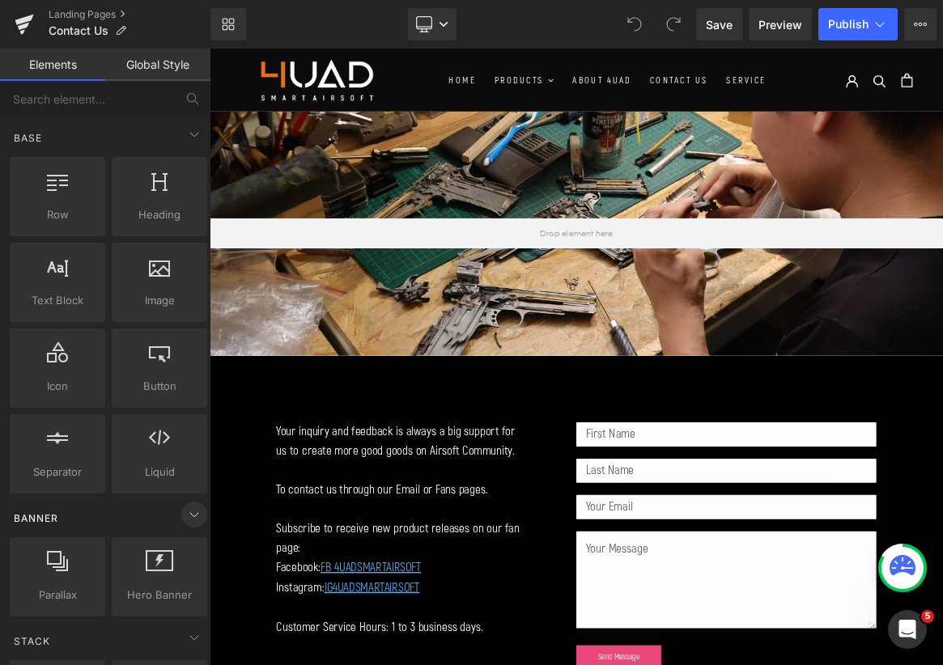
click at [184, 516] on icon at bounding box center [193, 514] width 19 height 19
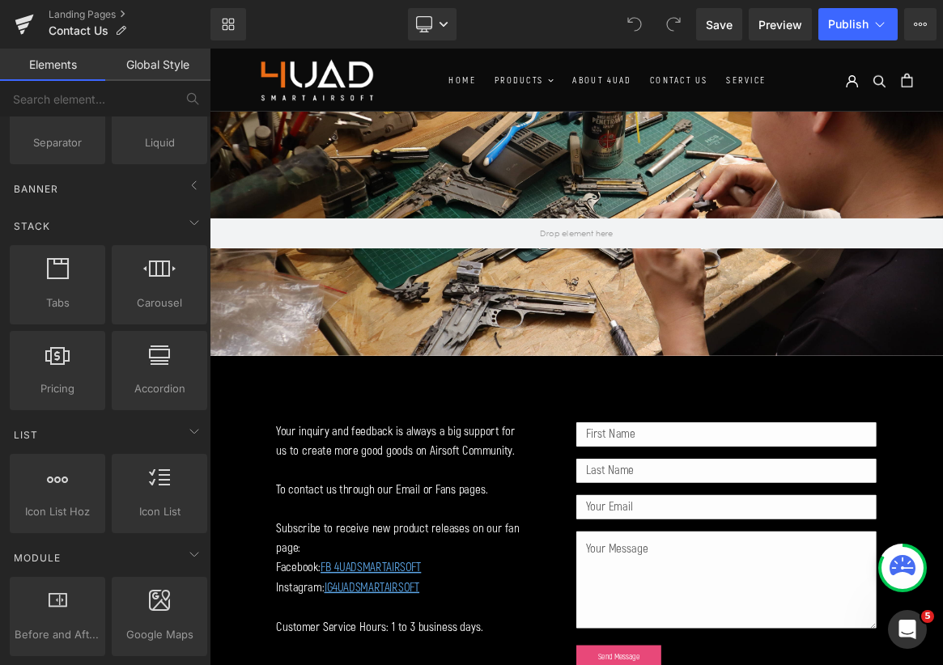
scroll to position [378, 0]
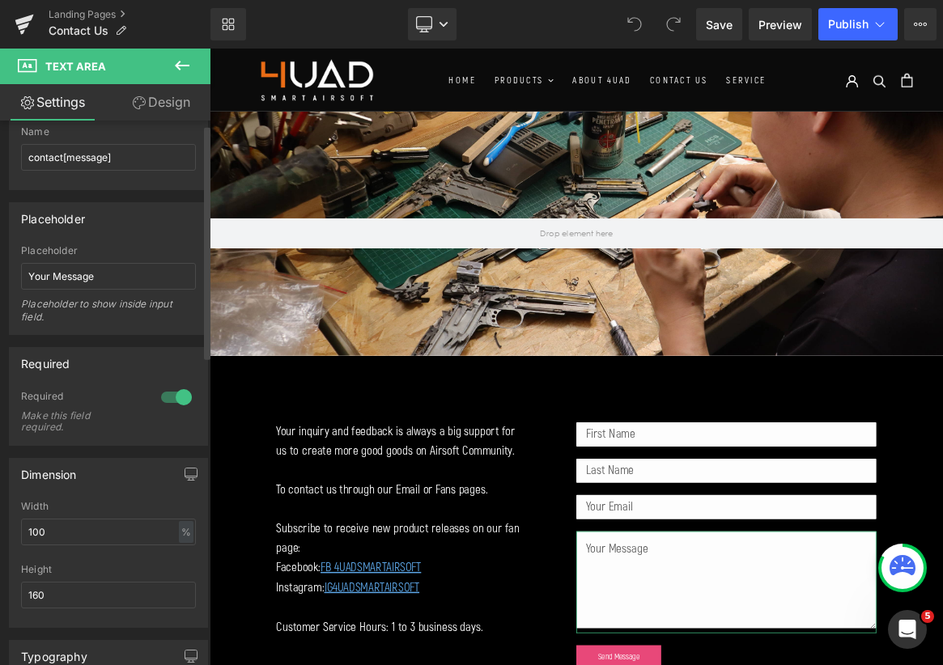
scroll to position [0, 0]
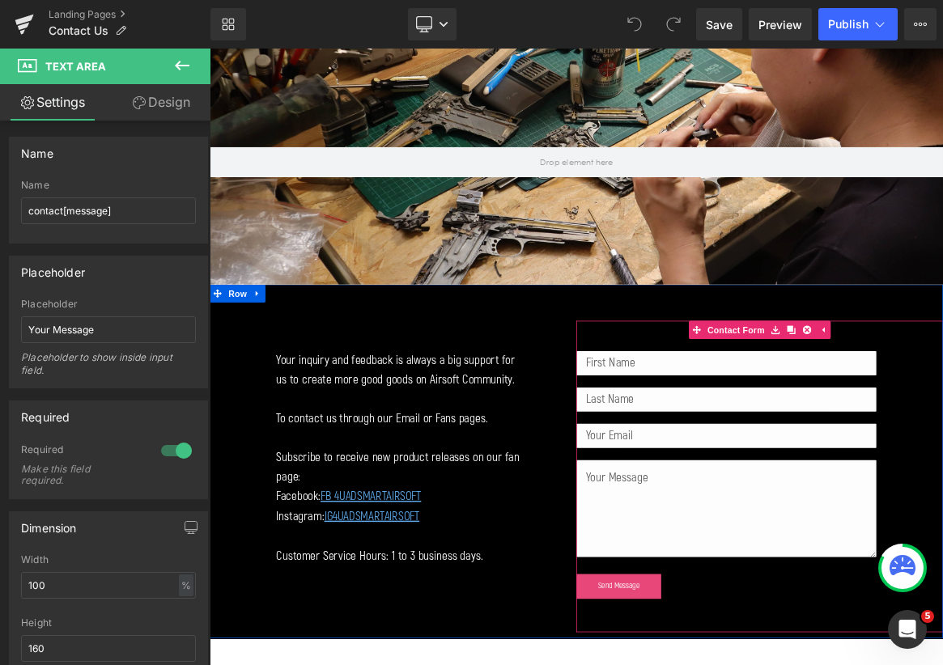
scroll to position [108, 0]
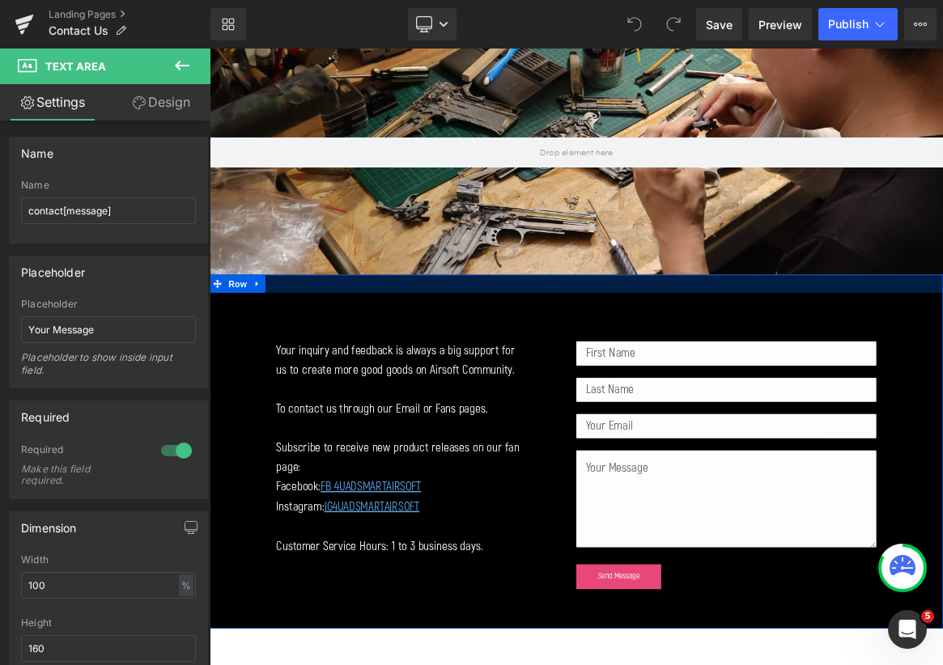
click at [365, 358] on div at bounding box center [699, 363] width 979 height 24
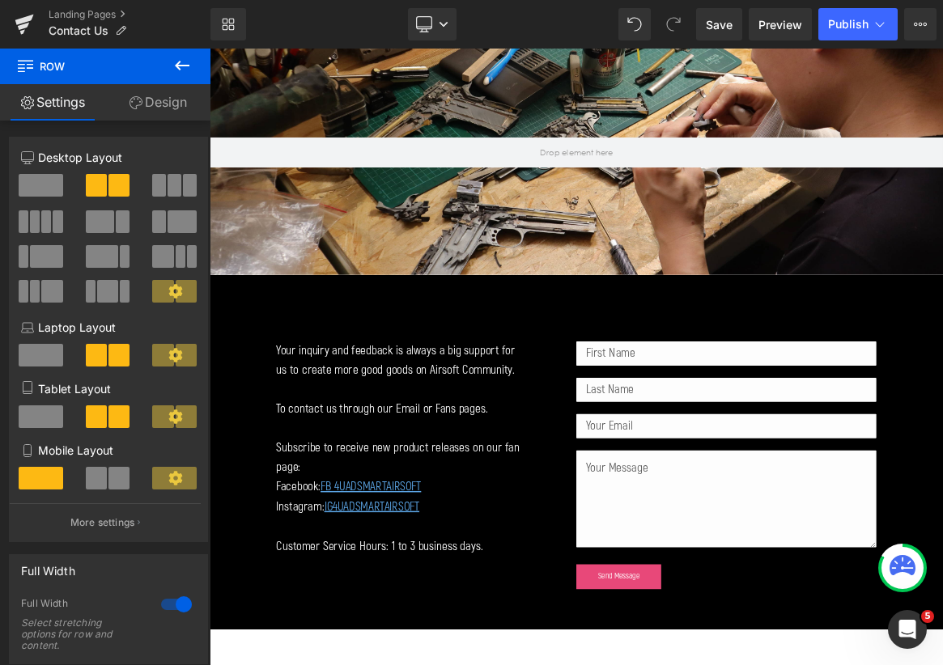
click at [177, 73] on icon at bounding box center [181, 65] width 19 height 19
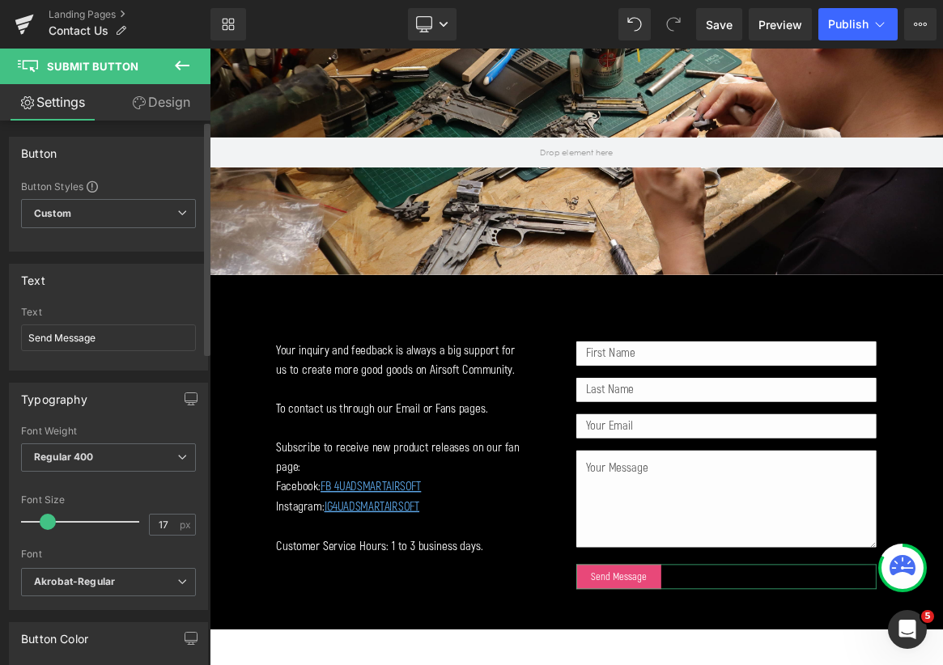
click at [50, 520] on span at bounding box center [48, 522] width 16 height 16
click at [55, 520] on span at bounding box center [53, 522] width 16 height 16
type input "20"
click at [53, 520] on span at bounding box center [51, 522] width 16 height 16
click at [727, 32] on span "Save" at bounding box center [718, 24] width 27 height 17
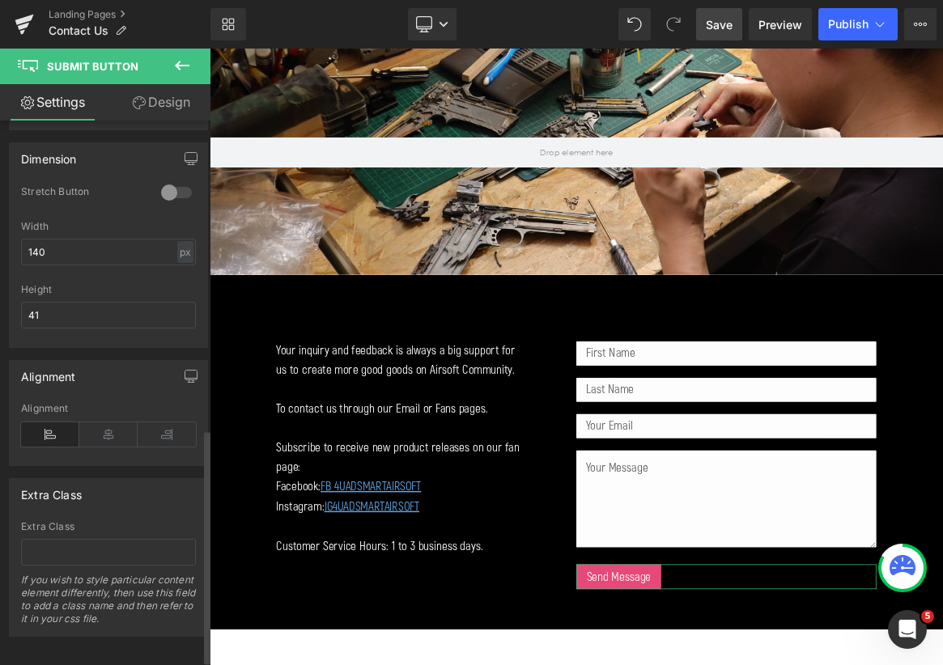
scroll to position [726, 0]
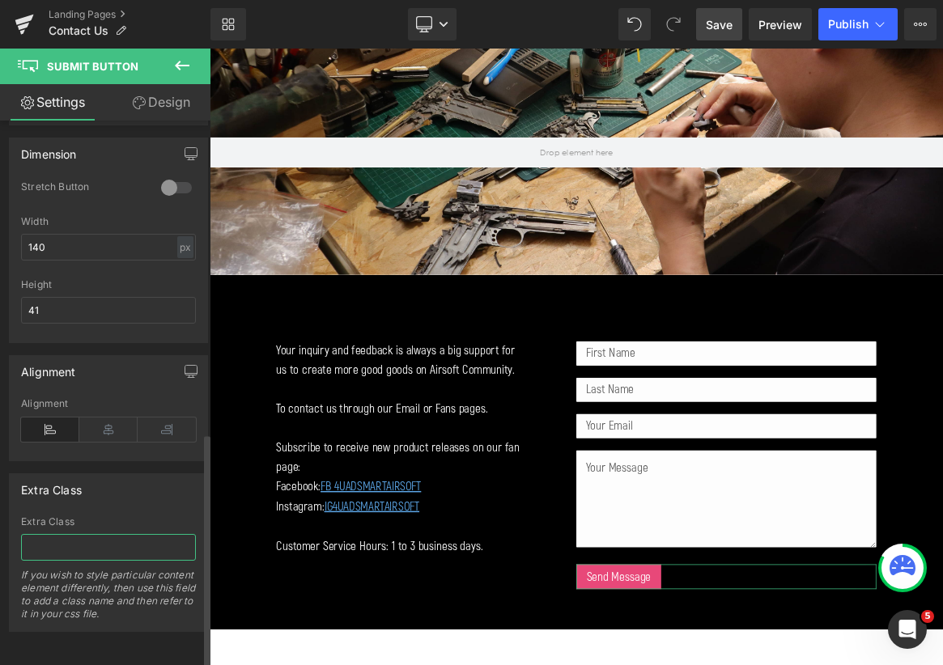
click at [100, 546] on input "text" at bounding box center [108, 547] width 175 height 27
click at [103, 585] on div "If you wish to style particular content element differently, then use this fiel…" at bounding box center [108, 600] width 175 height 62
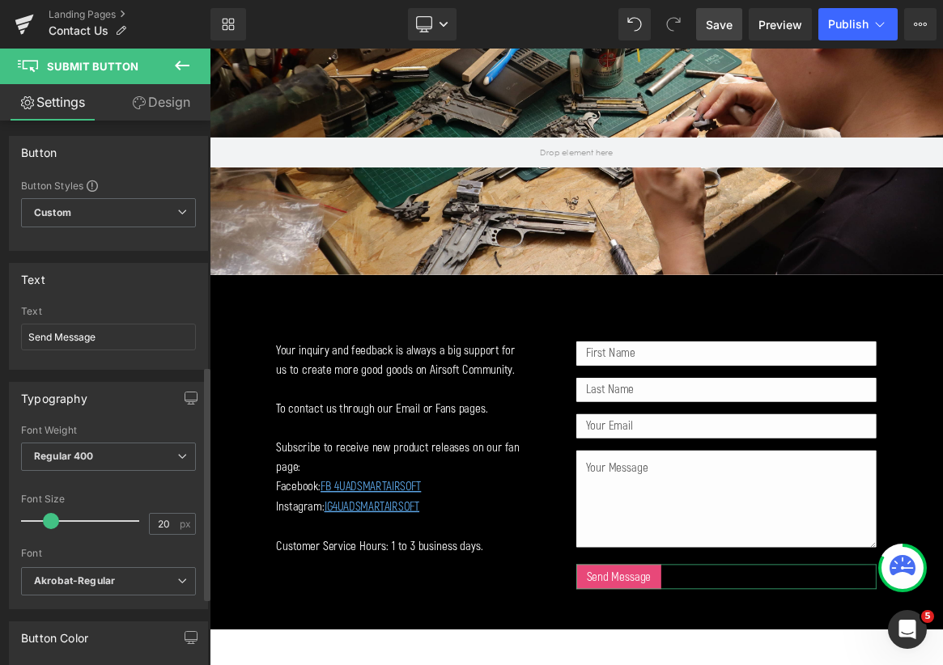
scroll to position [0, 0]
click at [107, 212] on span "Custom Setup Global Style" at bounding box center [108, 213] width 175 height 29
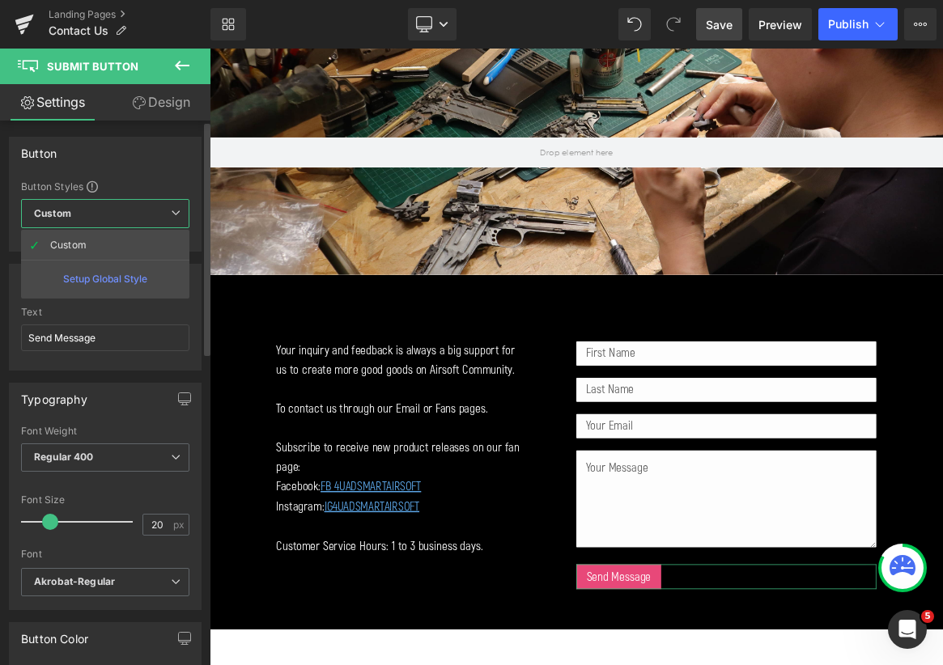
click at [107, 212] on span "Custom Setup Global Style" at bounding box center [105, 213] width 168 height 29
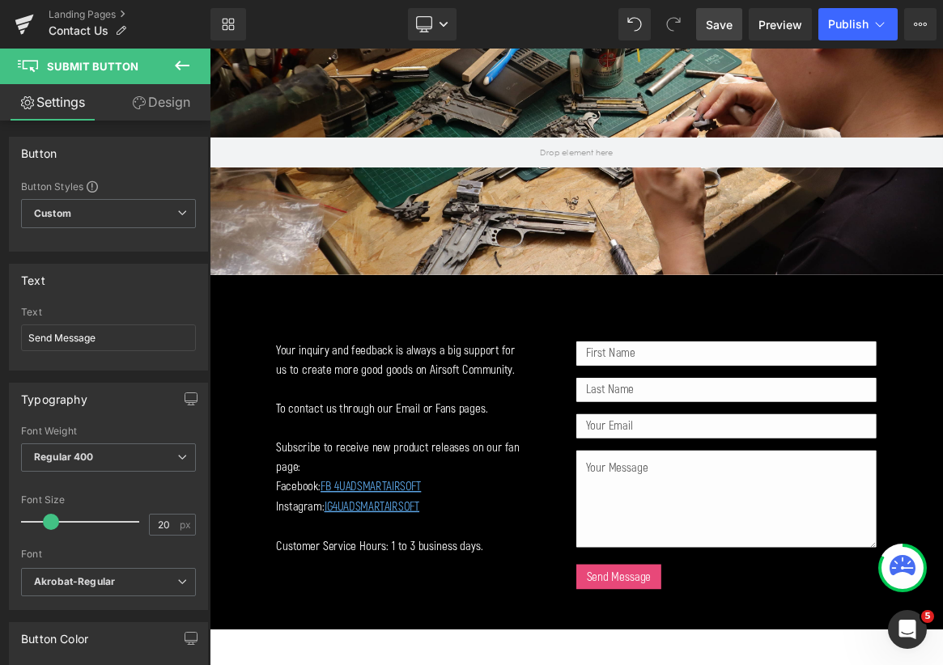
click at [173, 70] on icon at bounding box center [181, 65] width 19 height 19
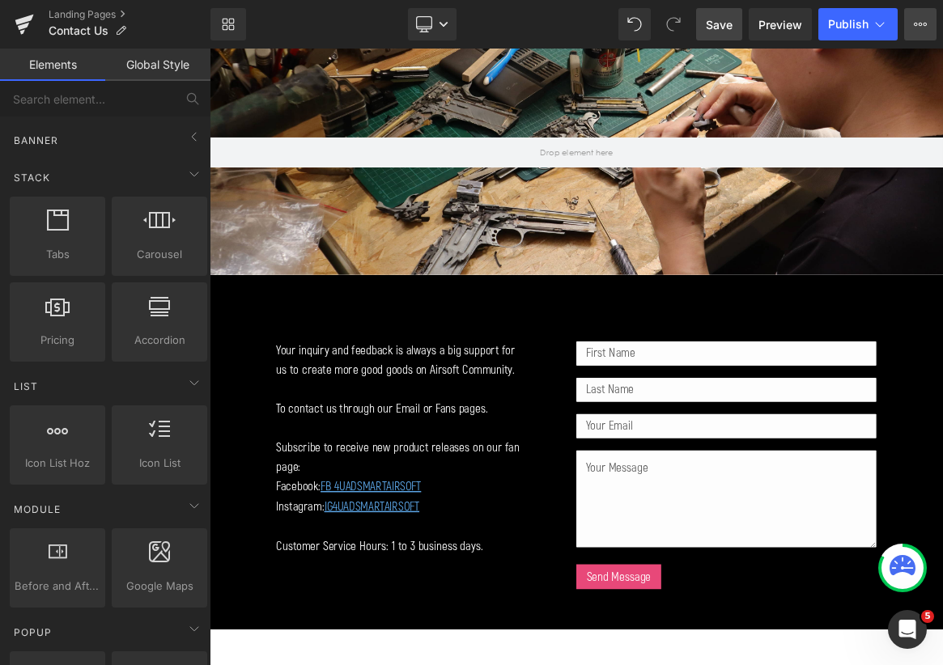
click at [927, 23] on button "View Live Page View with current Template Save Template to Library Schedule Pub…" at bounding box center [920, 24] width 32 height 32
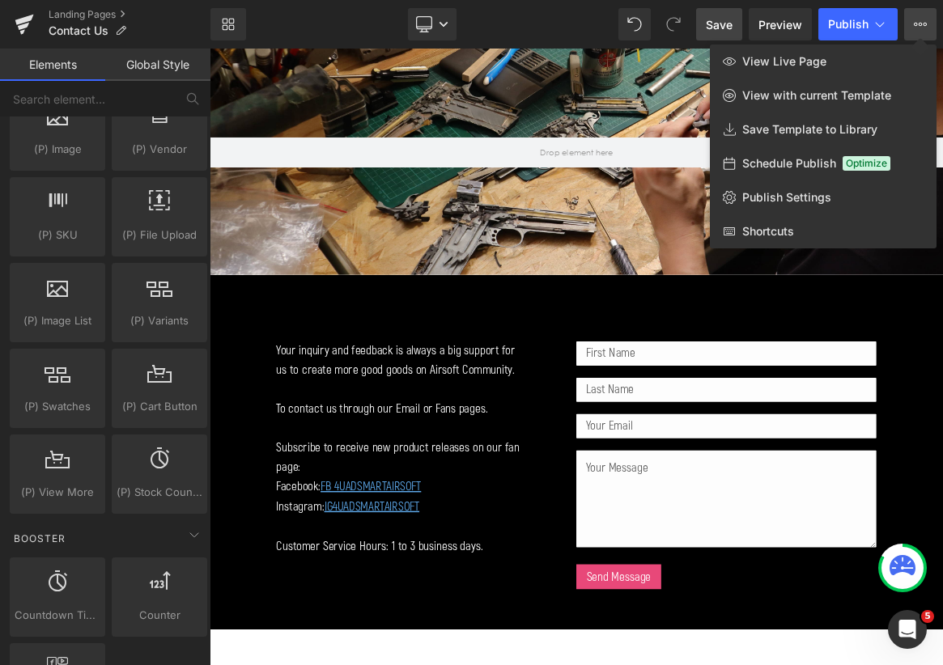
scroll to position [1618, 0]
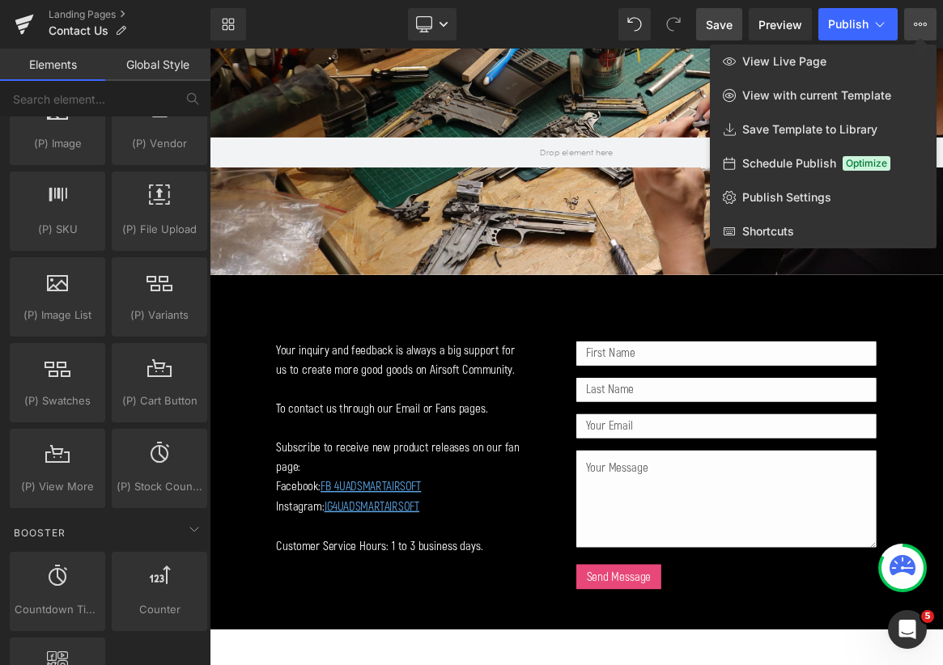
click at [746, 532] on div at bounding box center [576, 357] width 733 height 616
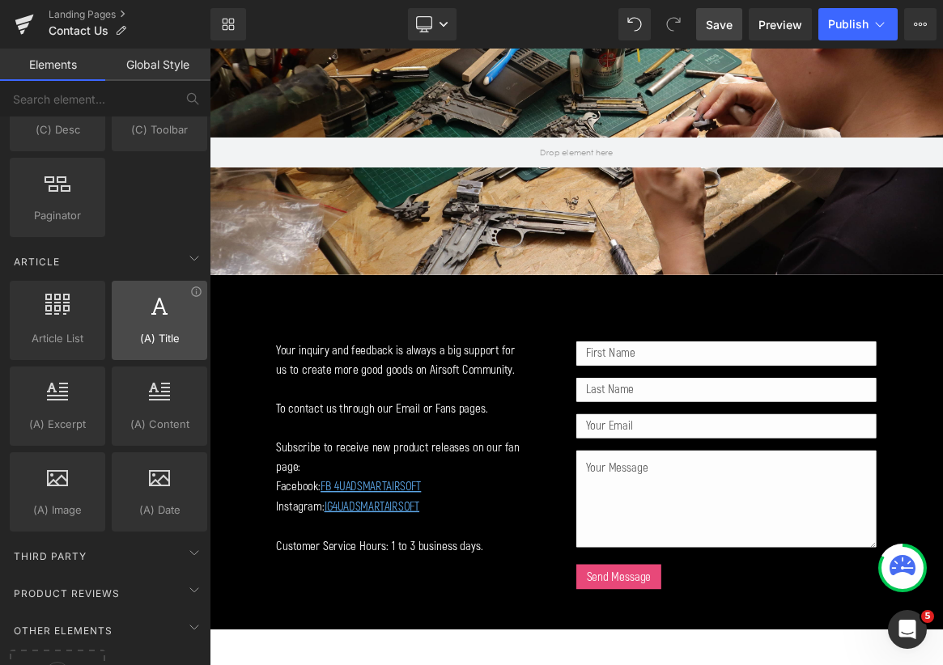
scroll to position [2849, 0]
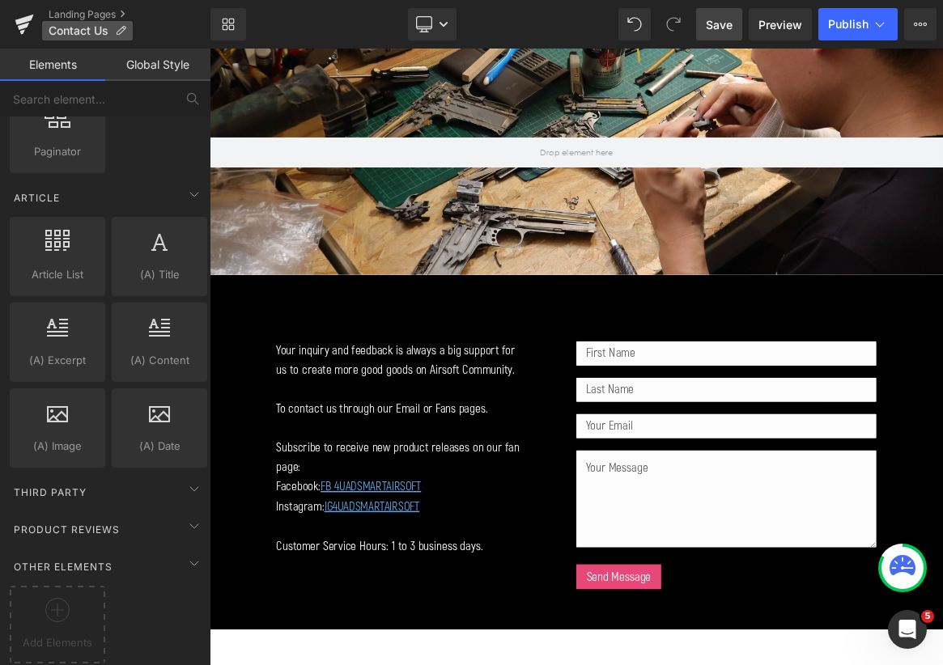
click at [108, 35] on span "Contact Us" at bounding box center [79, 30] width 60 height 13
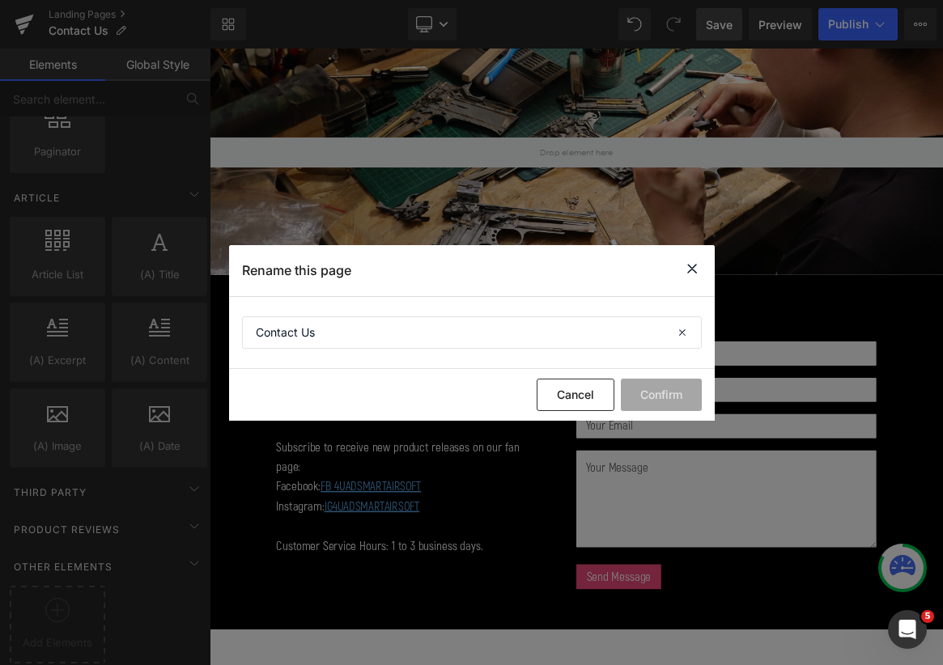
click at [685, 264] on icon at bounding box center [691, 269] width 19 height 20
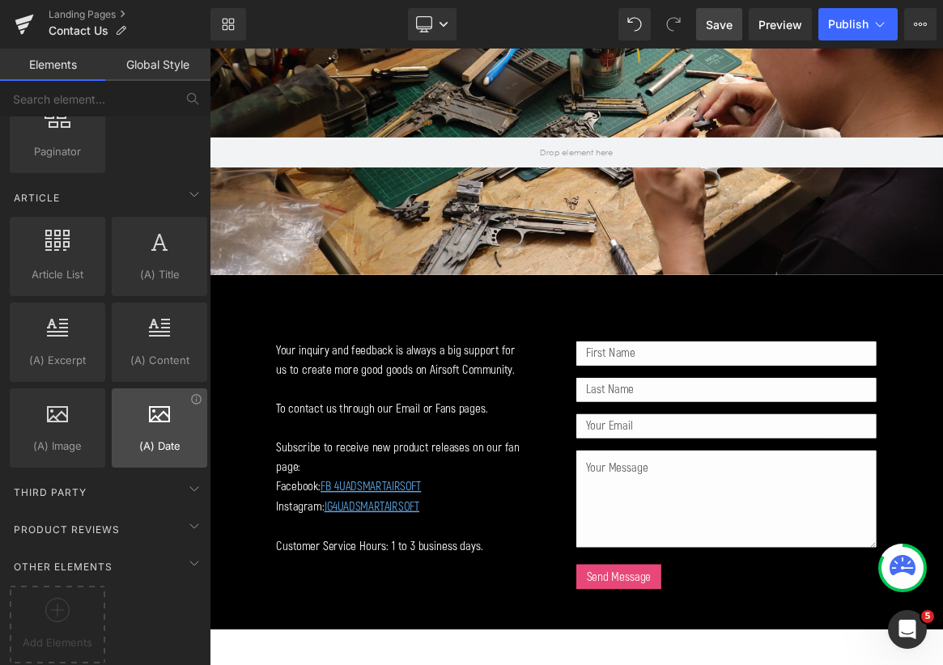
click at [168, 423] on div at bounding box center [160, 419] width 86 height 36
click at [136, 513] on div "Product Reviews" at bounding box center [108, 529] width 204 height 32
click at [137, 553] on div "Other Elements" at bounding box center [108, 566] width 204 height 32
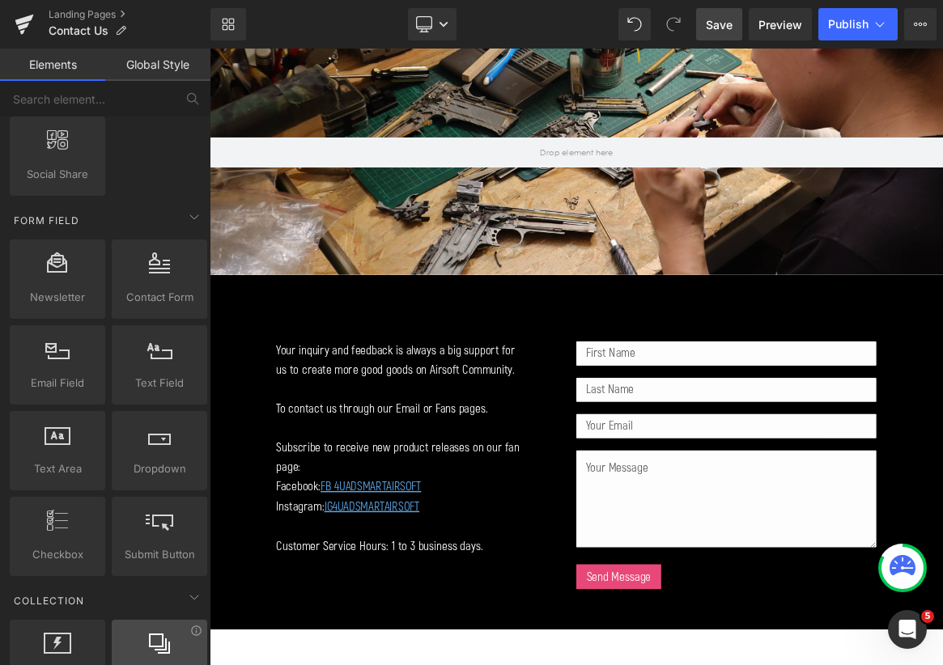
scroll to position [2117, 0]
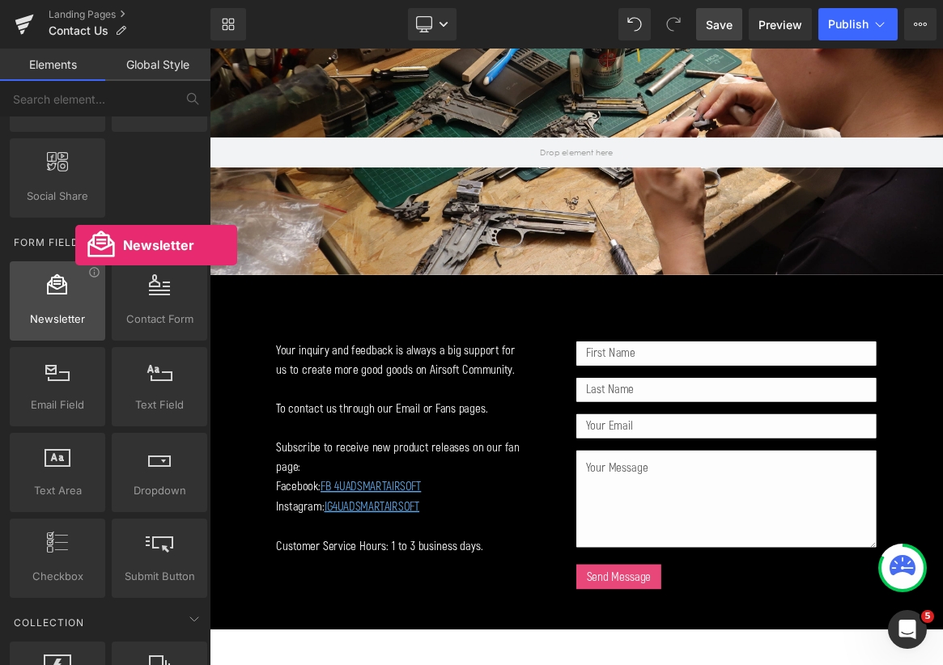
click at [75, 326] on span "Newsletter" at bounding box center [58, 319] width 86 height 17
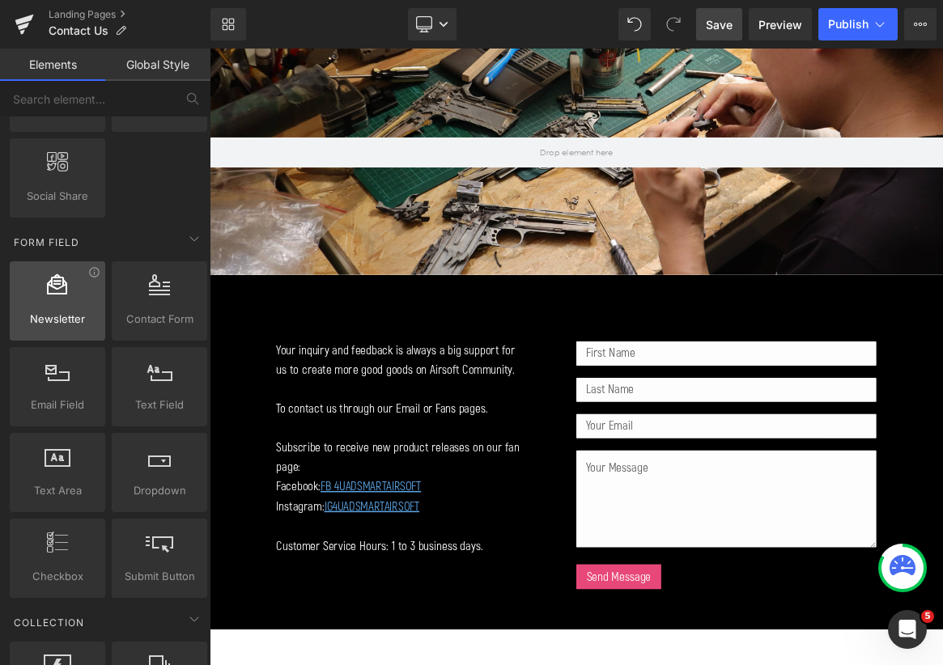
click at [54, 301] on div at bounding box center [58, 292] width 86 height 36
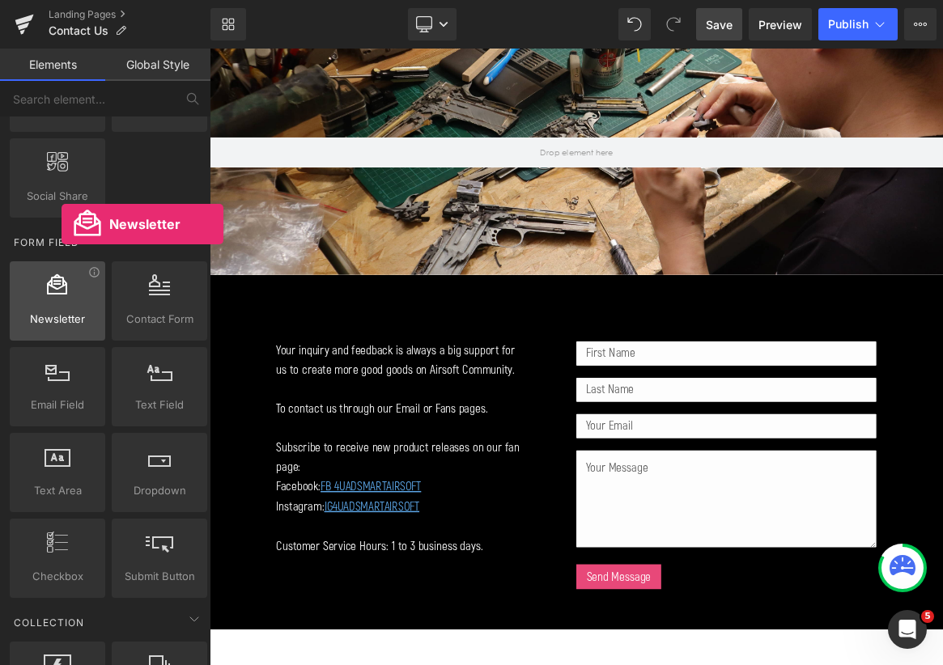
click at [61, 305] on div at bounding box center [58, 292] width 86 height 36
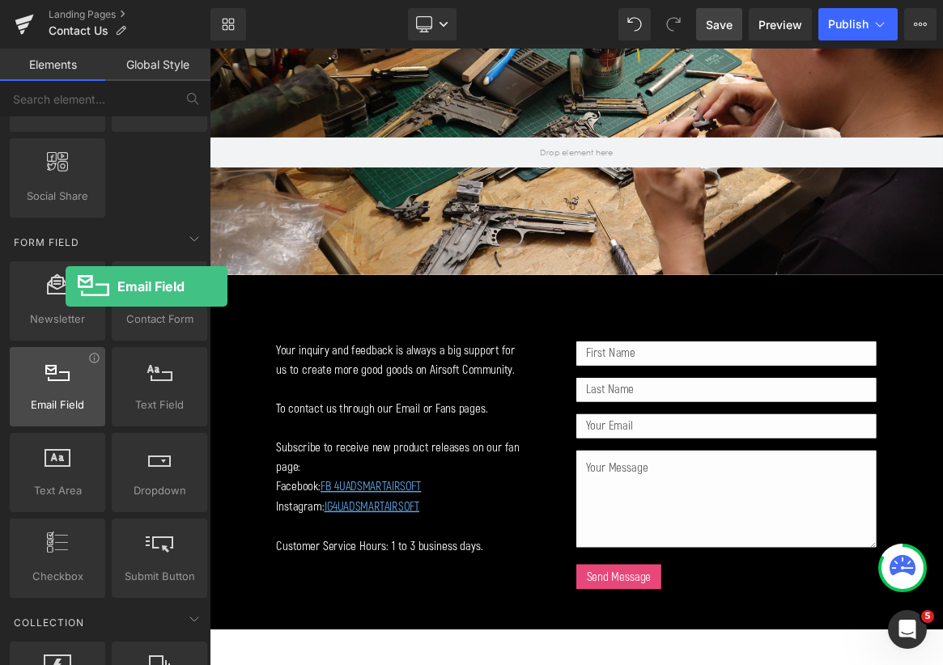
click at [66, 367] on icon at bounding box center [57, 370] width 24 height 21
click at [83, 404] on span "Email Field" at bounding box center [58, 404] width 86 height 17
click at [91, 359] on icon at bounding box center [94, 358] width 10 height 10
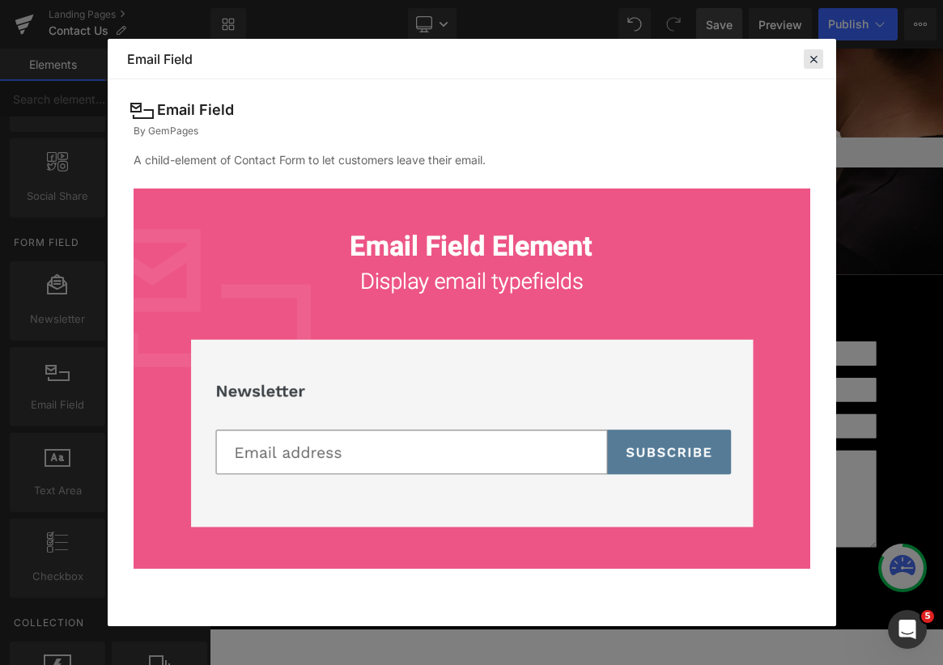
click at [815, 55] on icon at bounding box center [813, 59] width 15 height 15
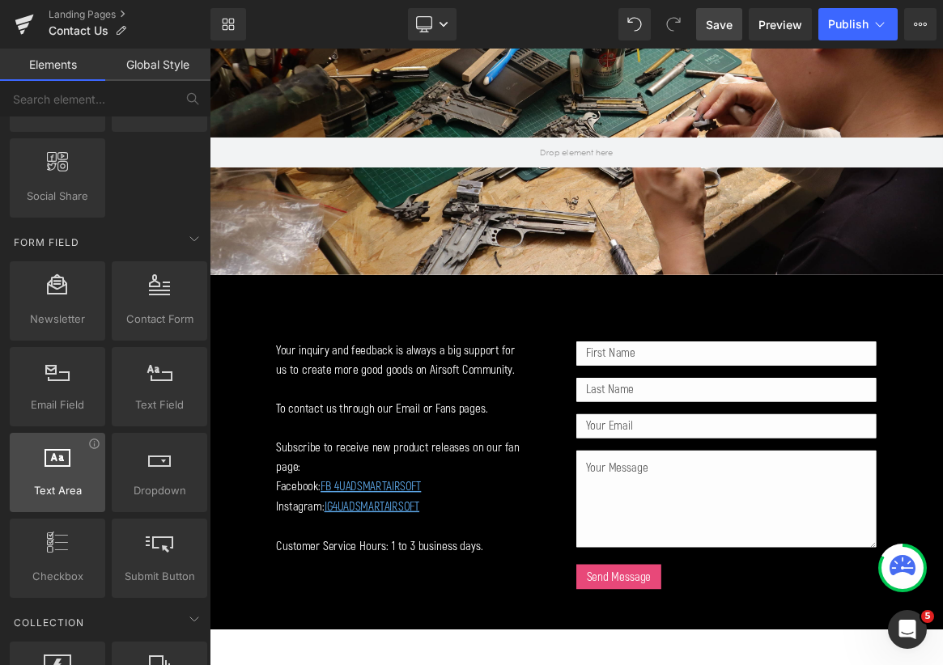
click at [30, 455] on div at bounding box center [58, 464] width 86 height 36
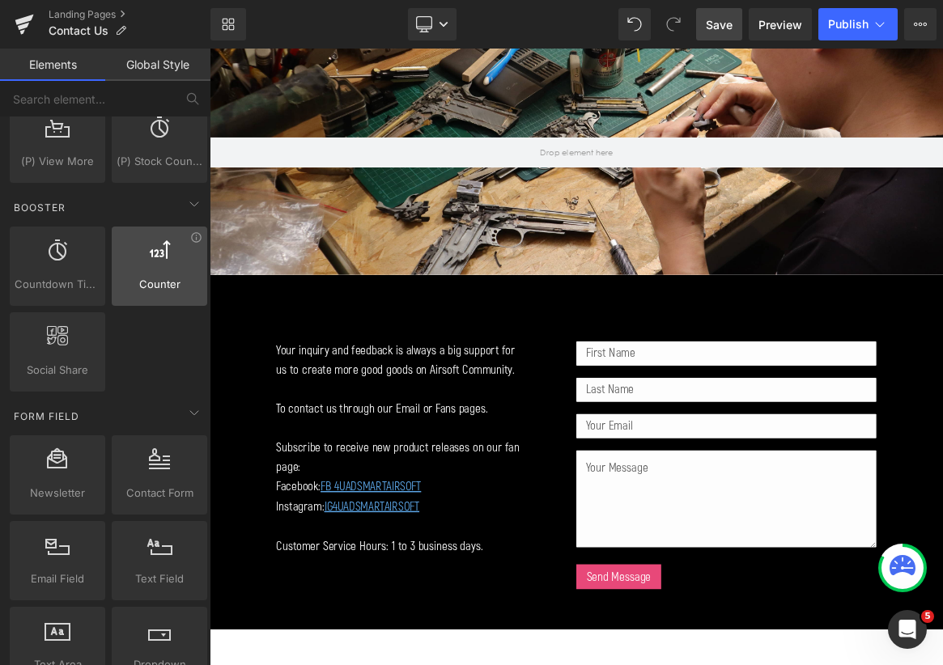
scroll to position [1848, 0]
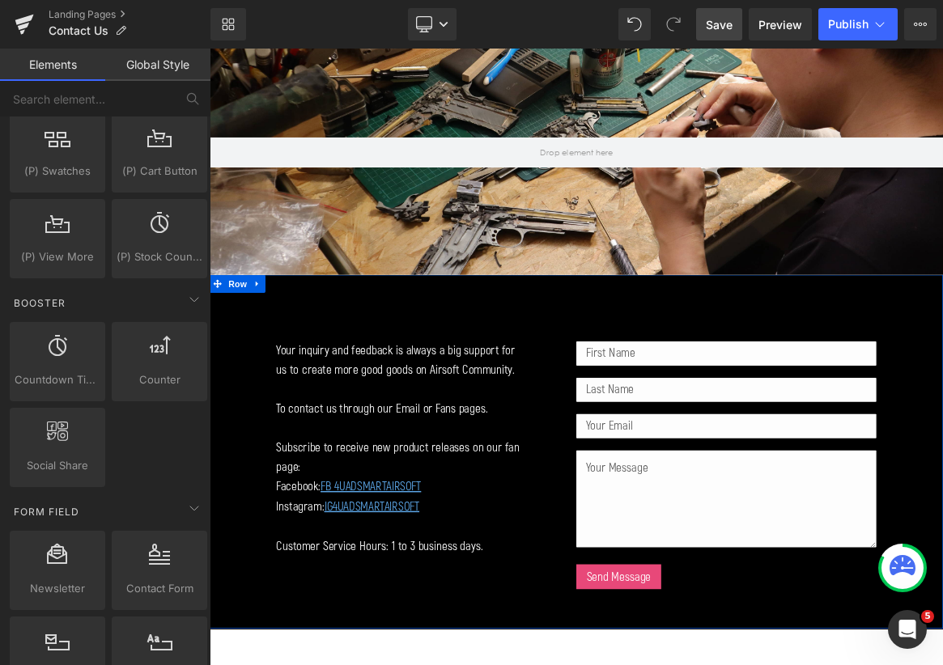
click at [210, 49] on div at bounding box center [210, 49] width 0 height 0
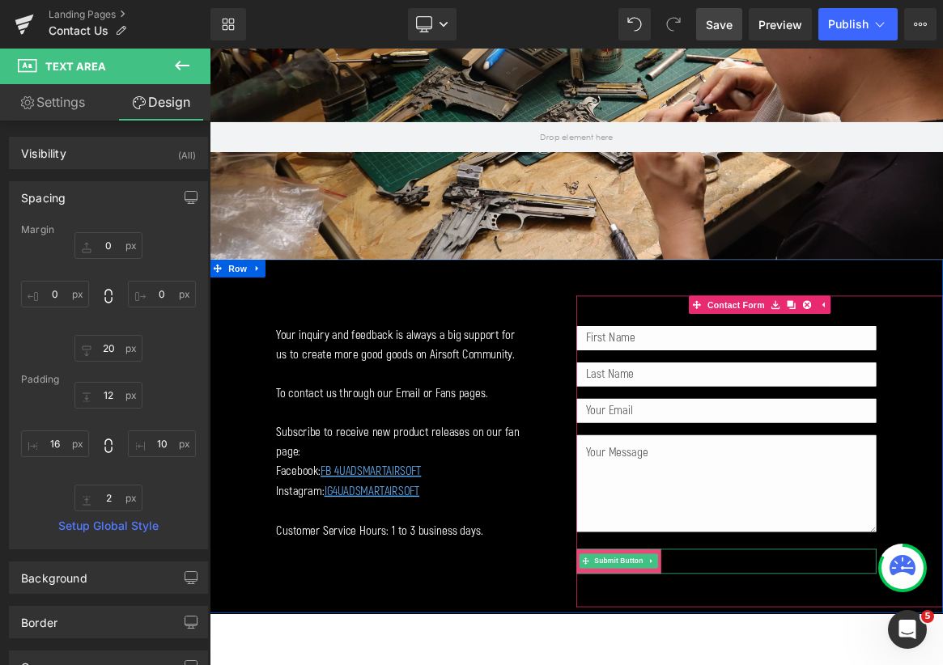
scroll to position [216, 0]
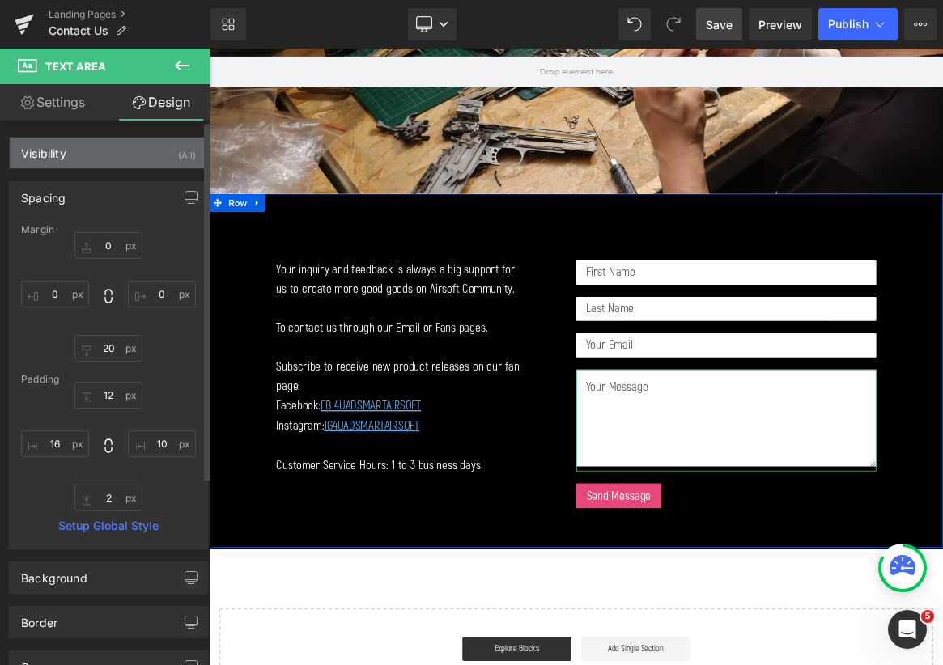
click at [90, 161] on div "Visibility (All)" at bounding box center [108, 153] width 197 height 31
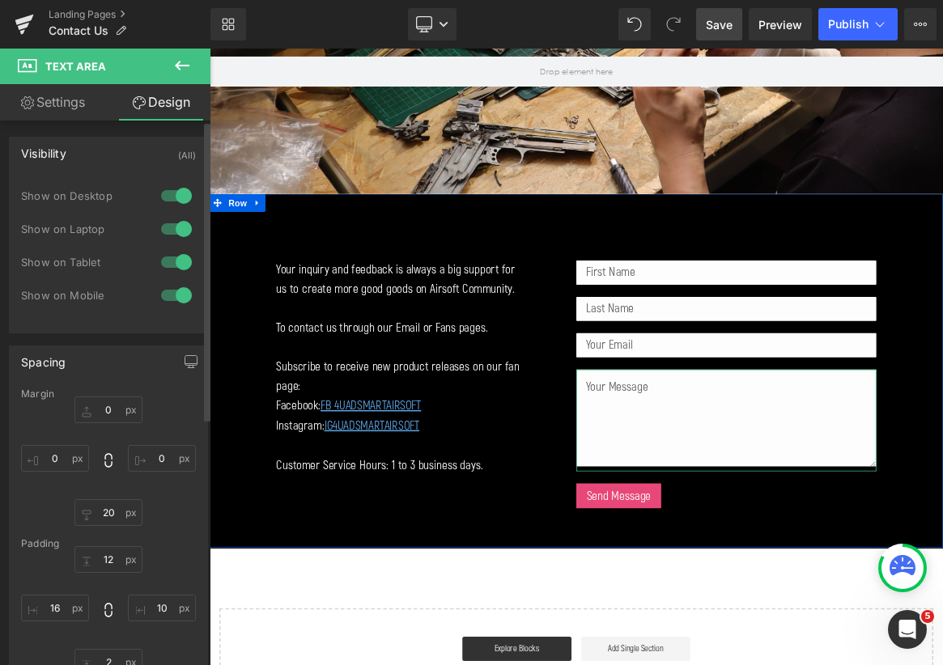
click at [90, 158] on div "Visibility (All)" at bounding box center [108, 153] width 197 height 31
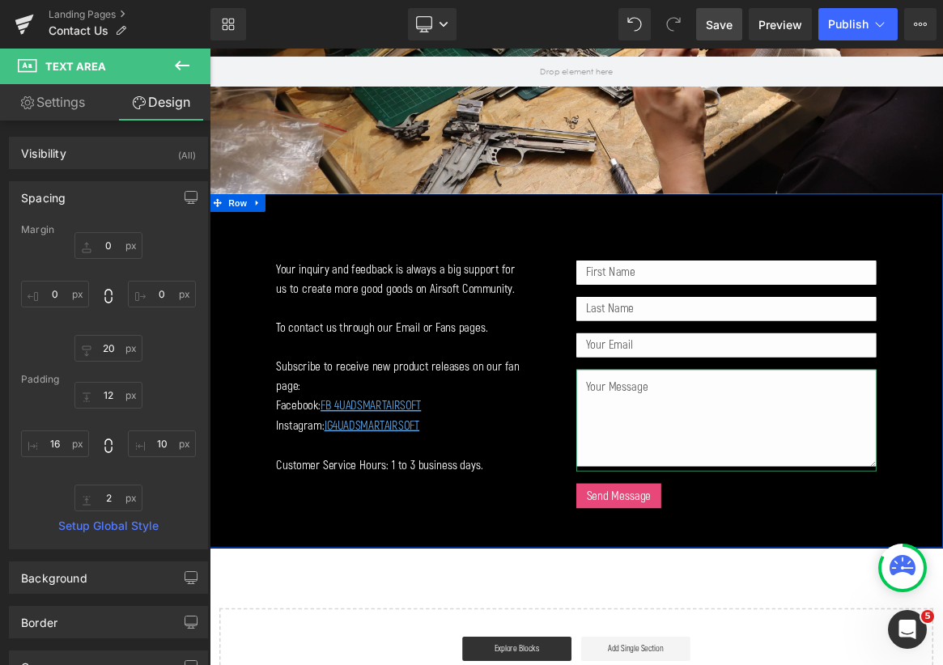
click at [59, 107] on link "Settings" at bounding box center [52, 102] width 105 height 36
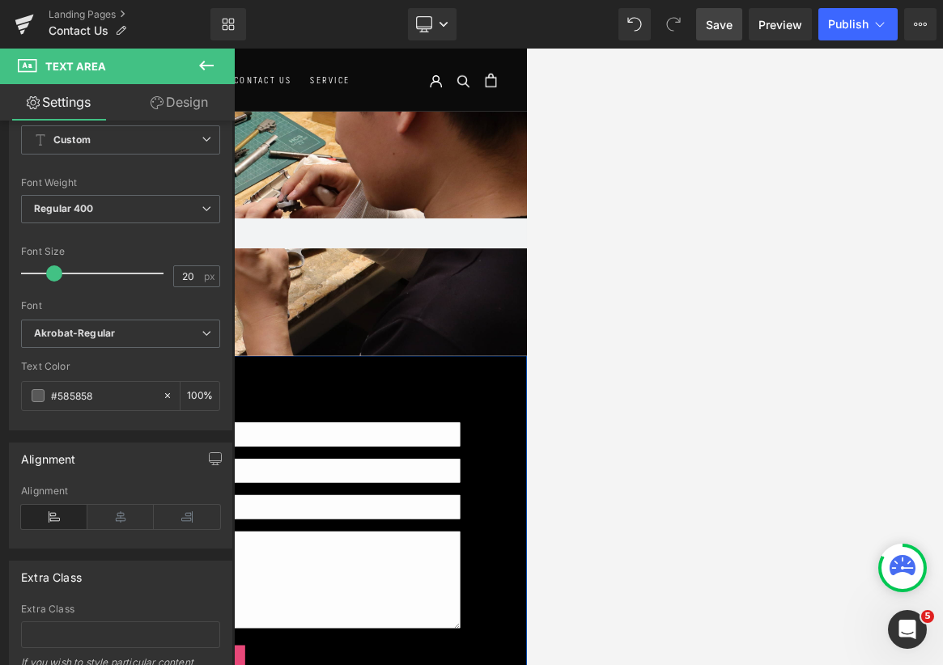
scroll to position [701, 0]
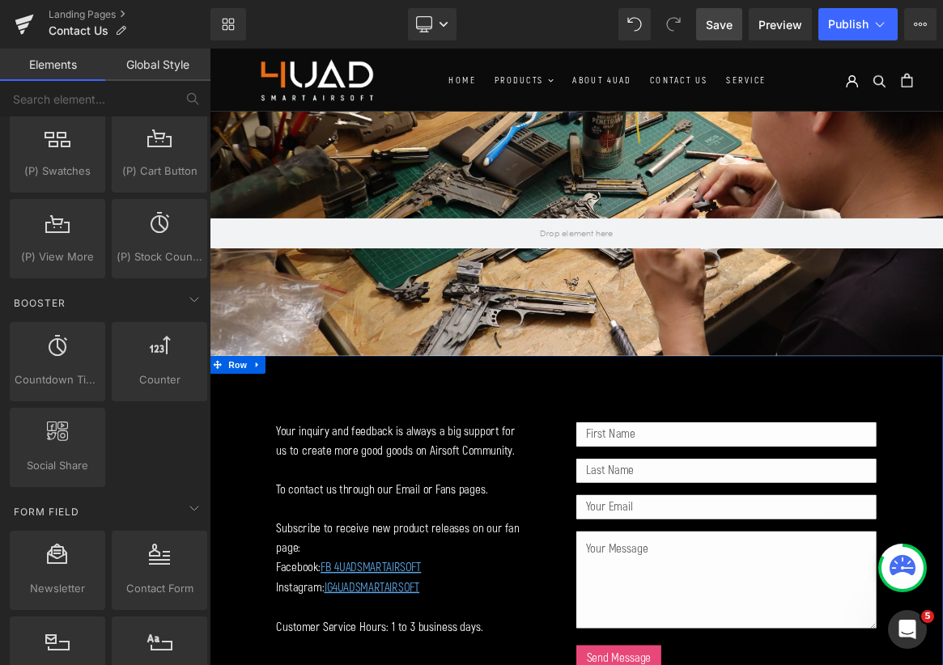
click at [529, 88] on span "HOME" at bounding box center [547, 91] width 36 height 17
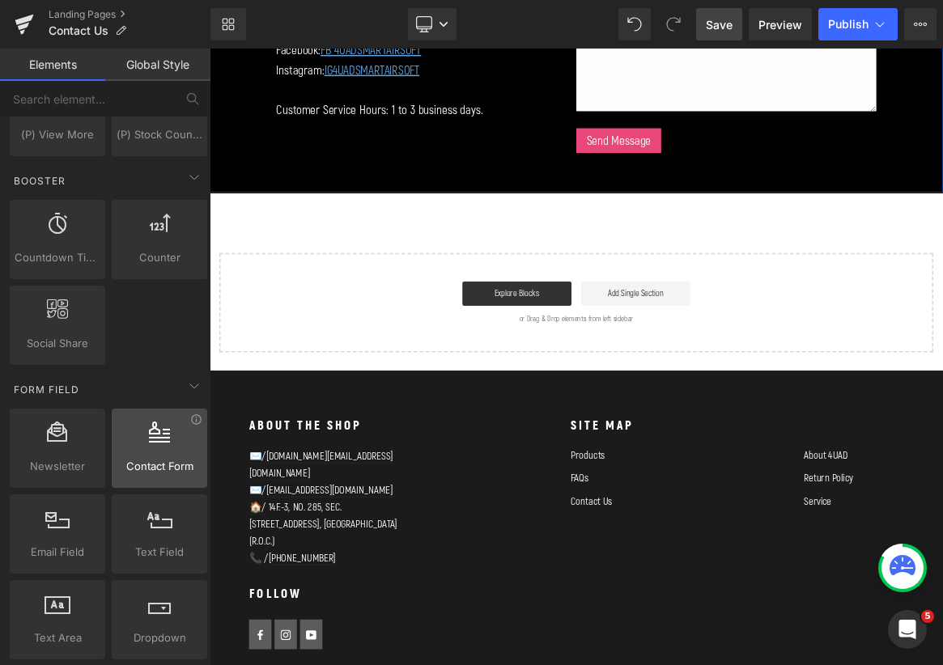
scroll to position [2010, 0]
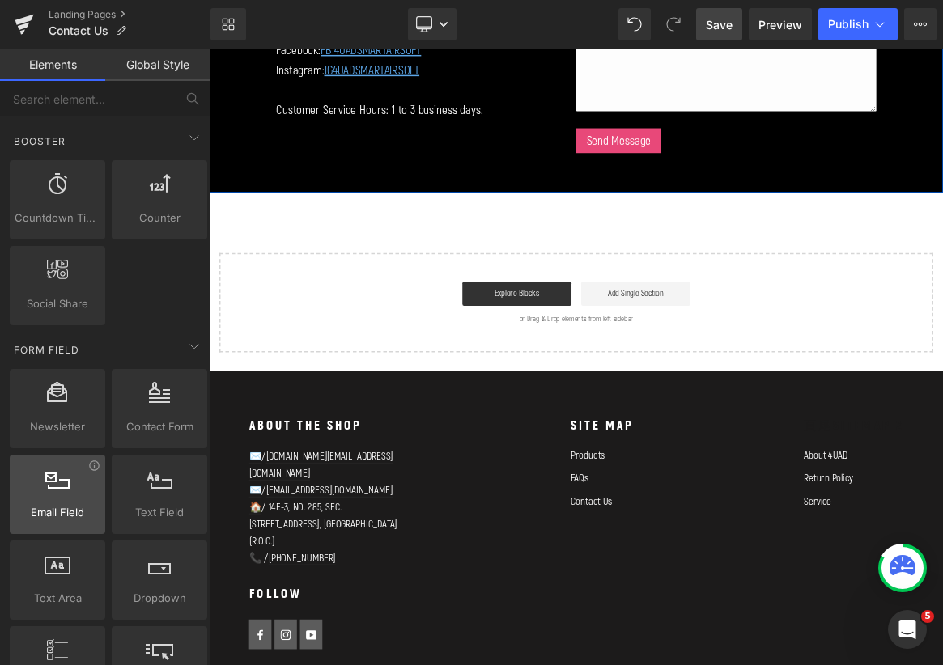
click at [88, 483] on div at bounding box center [58, 486] width 86 height 36
click at [66, 502] on div at bounding box center [58, 486] width 86 height 36
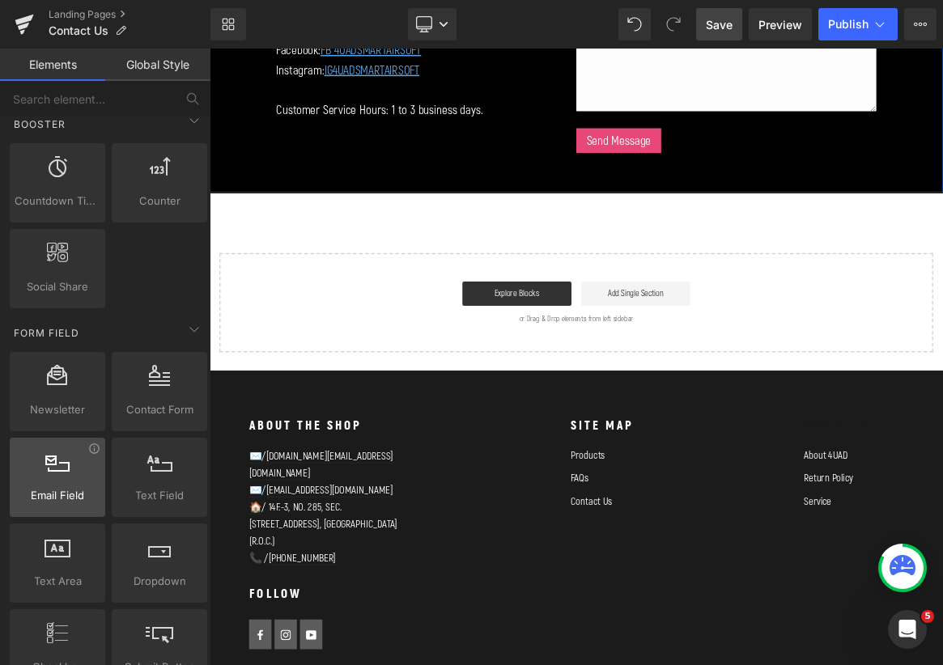
scroll to position [2064, 0]
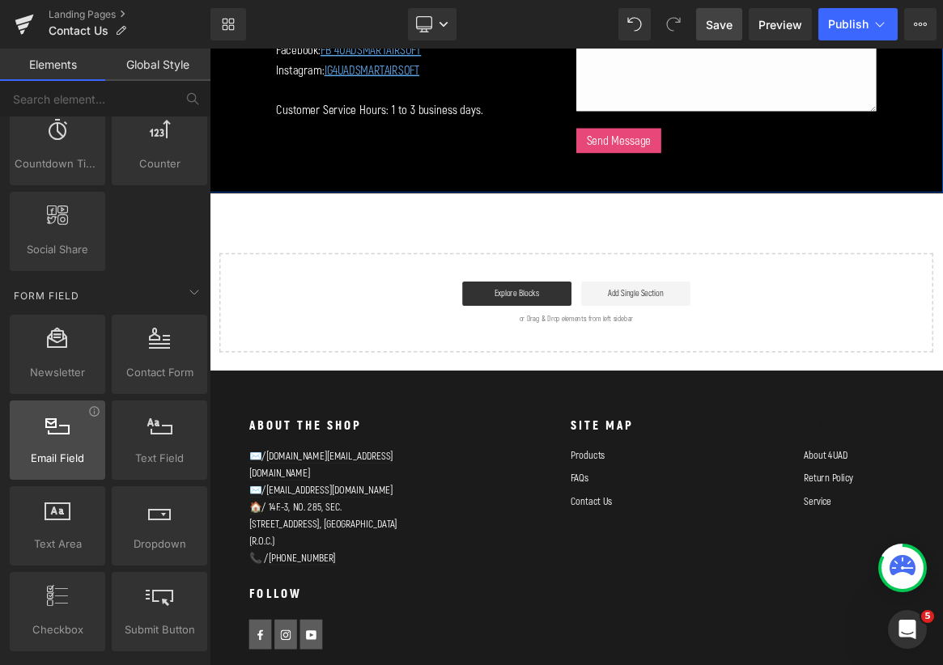
click at [62, 449] on div at bounding box center [58, 431] width 86 height 36
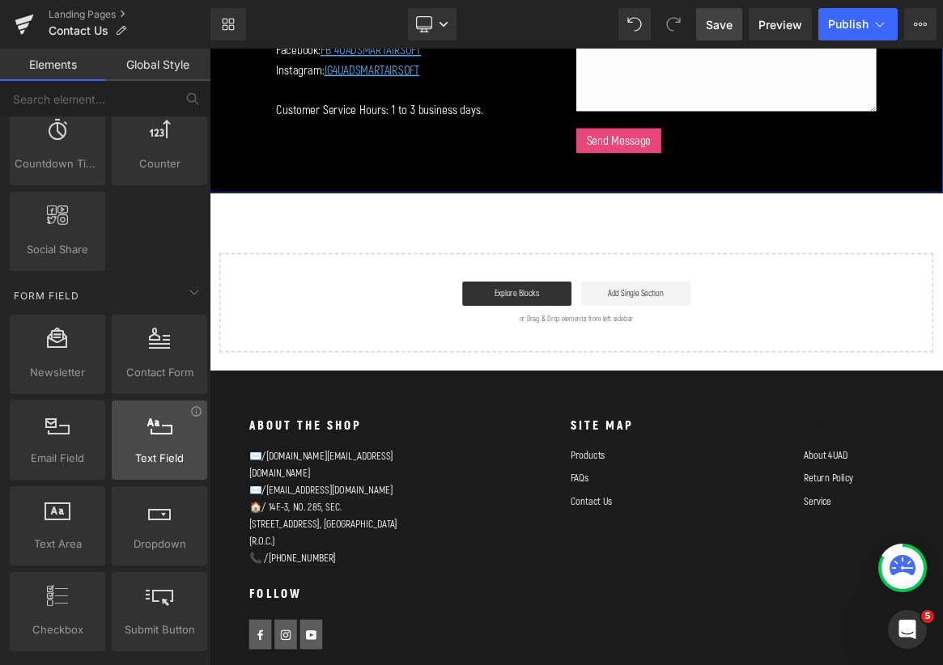
click at [176, 449] on div at bounding box center [160, 431] width 86 height 36
click at [158, 440] on div at bounding box center [160, 431] width 86 height 36
click at [189, 300] on icon at bounding box center [193, 291] width 19 height 19
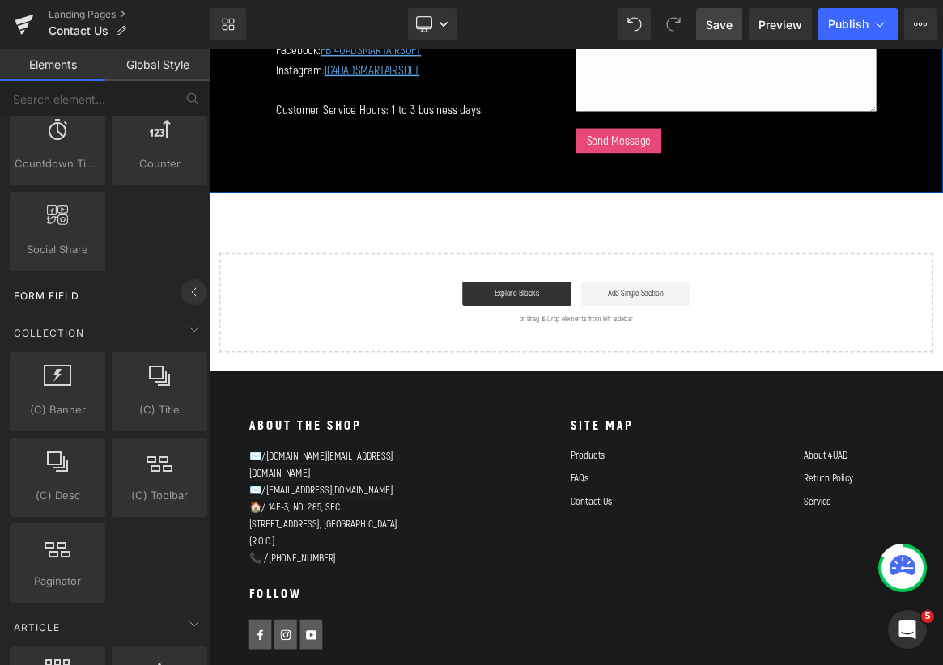
click at [189, 298] on icon at bounding box center [193, 291] width 19 height 19
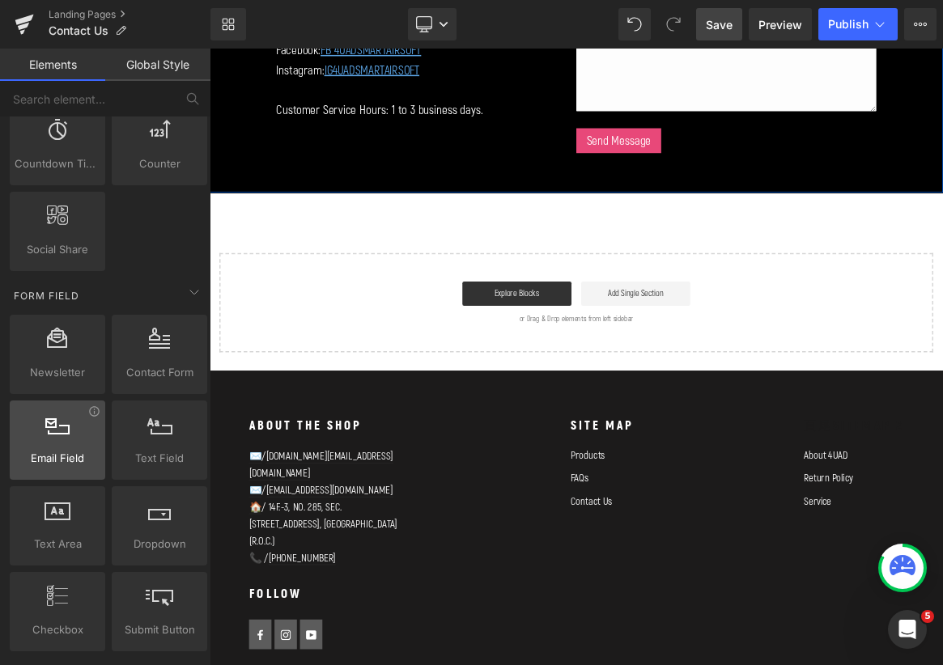
click at [62, 448] on div at bounding box center [58, 431] width 86 height 36
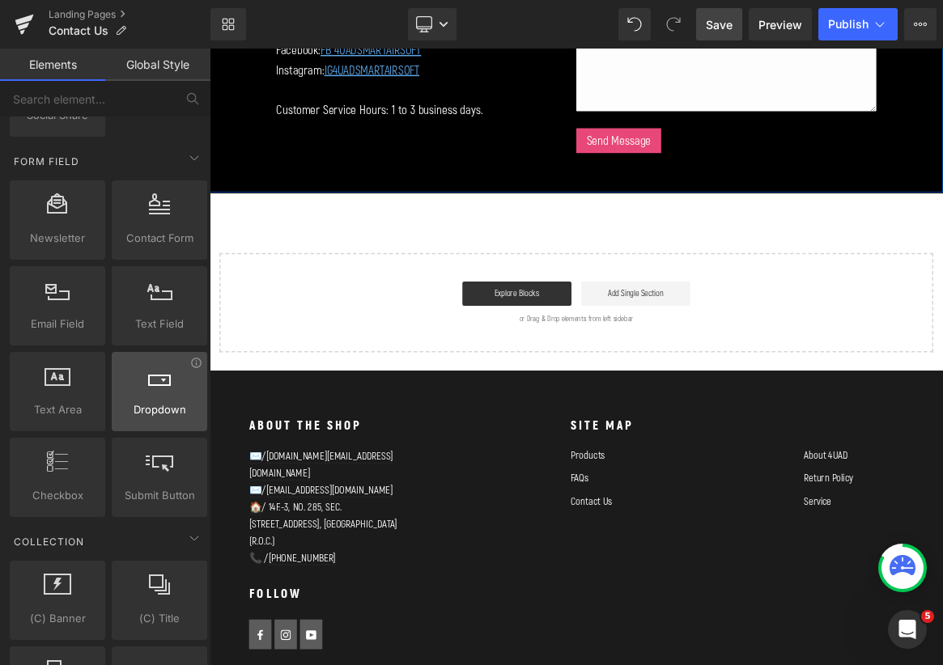
scroll to position [2171, 0]
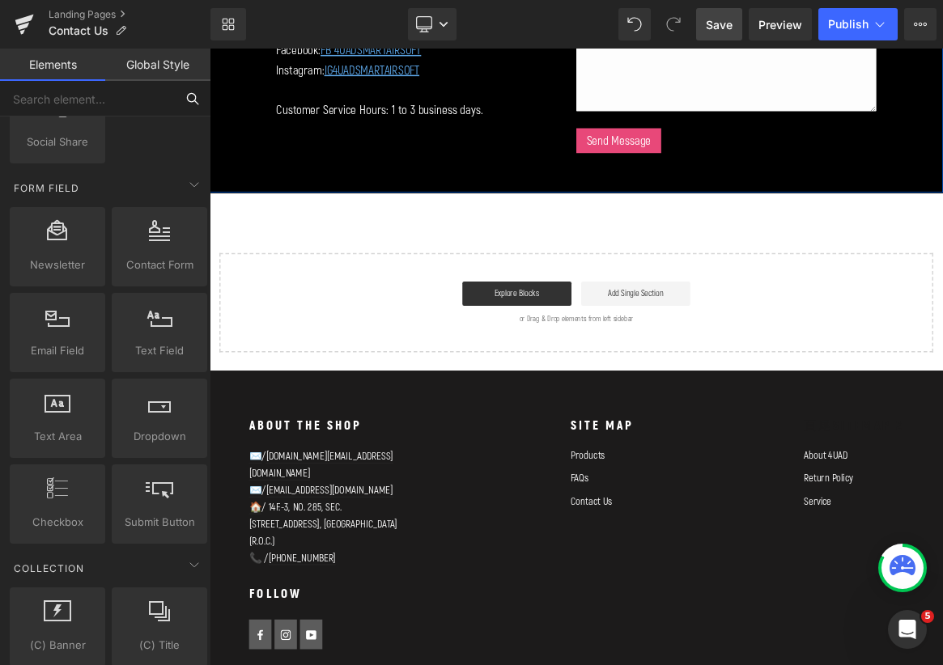
click at [165, 89] on input "text" at bounding box center [87, 99] width 175 height 36
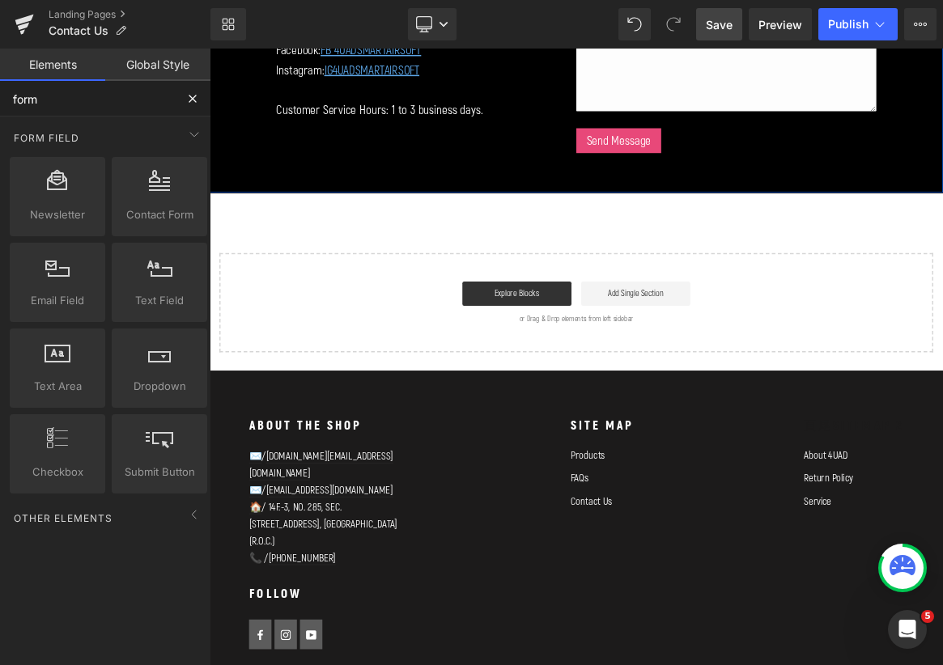
scroll to position [0, 0]
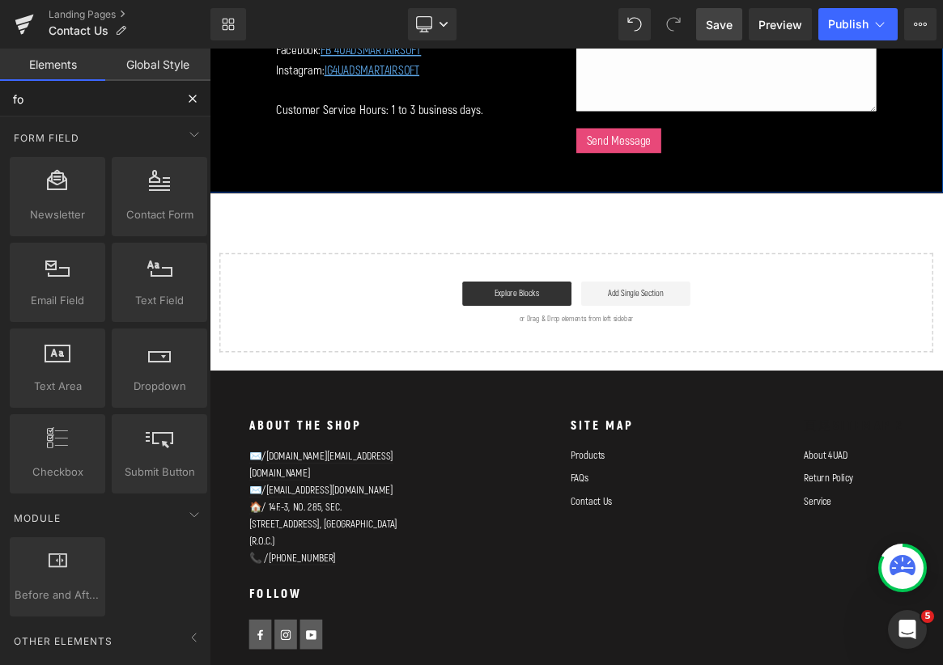
type input "f"
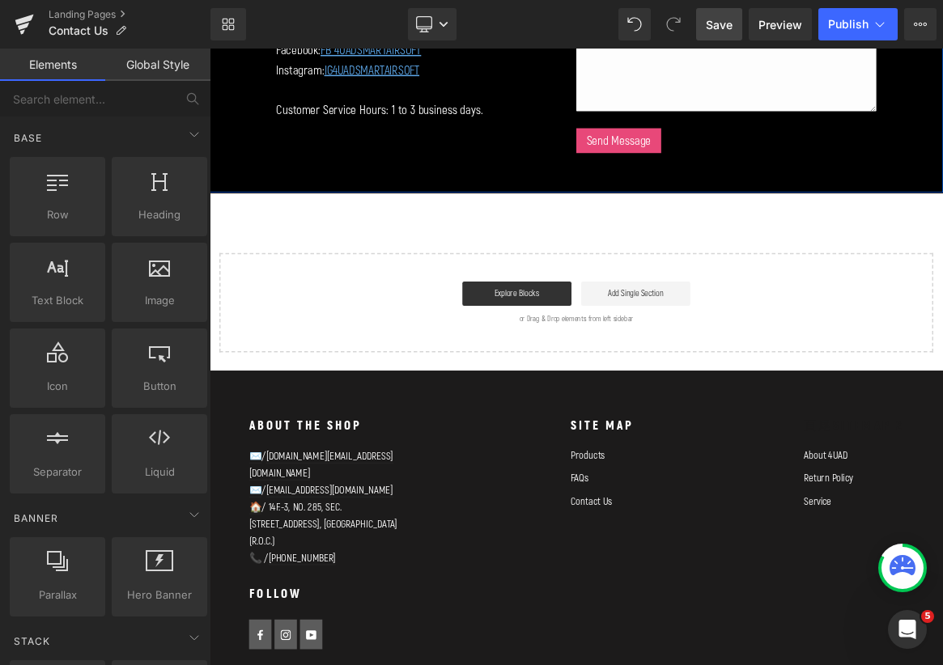
click at [154, 72] on link "Global Style" at bounding box center [157, 65] width 105 height 32
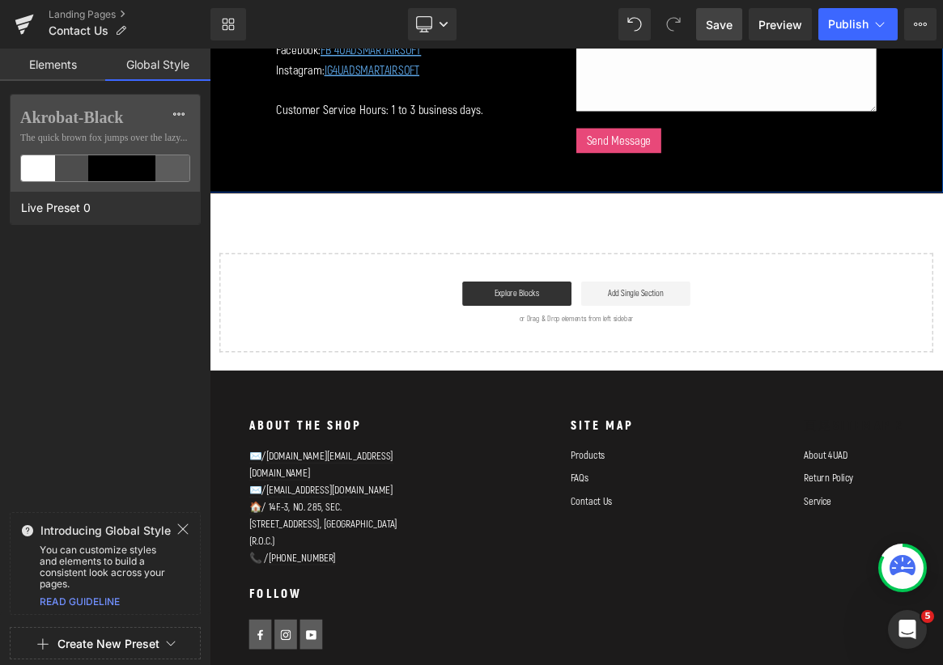
click at [76, 70] on link "Elements" at bounding box center [52, 65] width 105 height 32
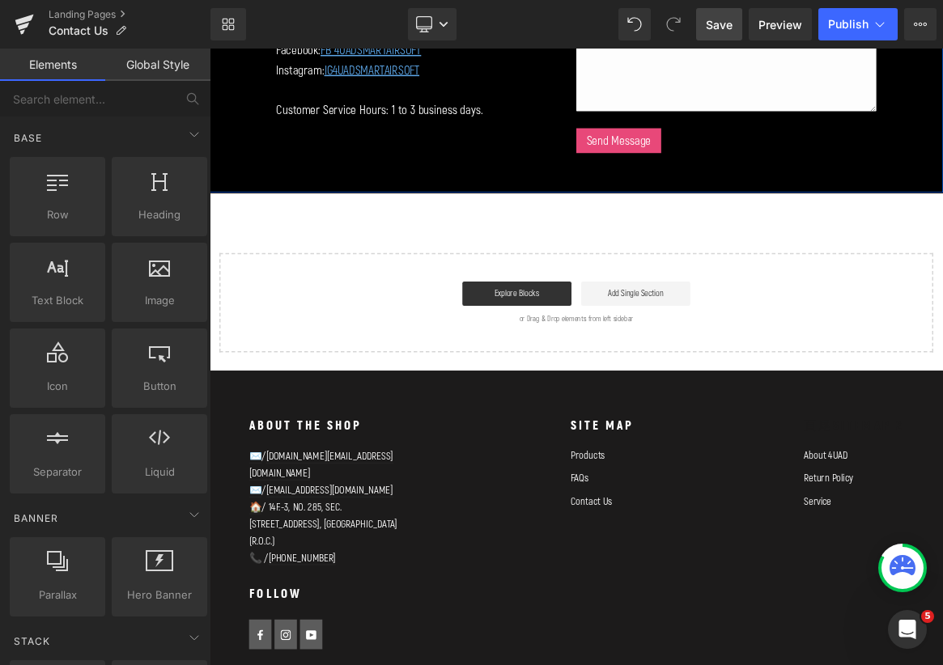
click at [369, 170] on div "Your inquiry and feedback is always a big support for us to create more good go…" at bounding box center [446, 0] width 425 height 367
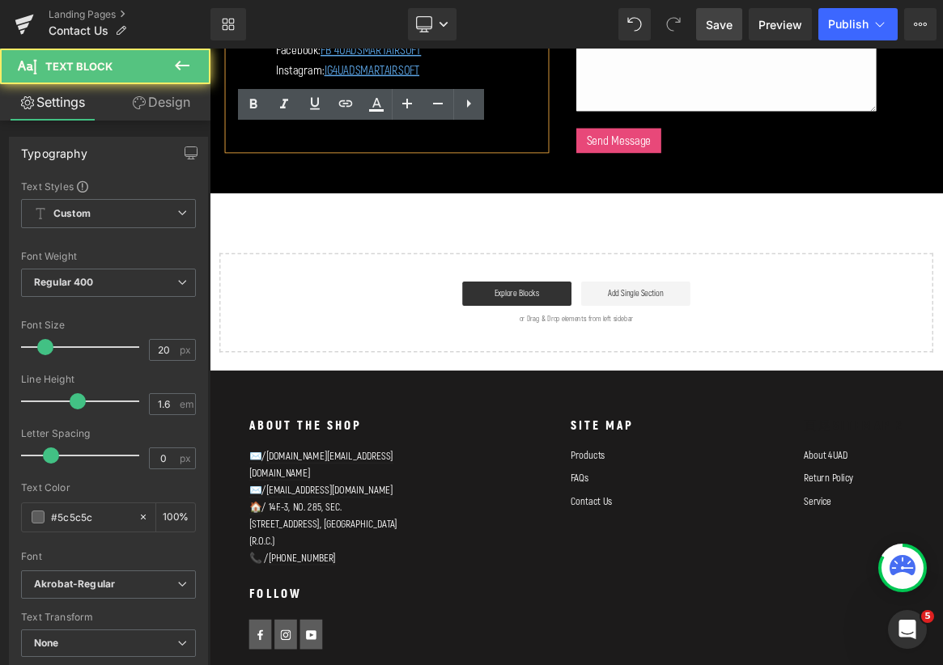
click at [369, 205] on div "Your inquiry and feedback is always a big support for us to create more good go…" at bounding box center [454, 9] width 489 height 432
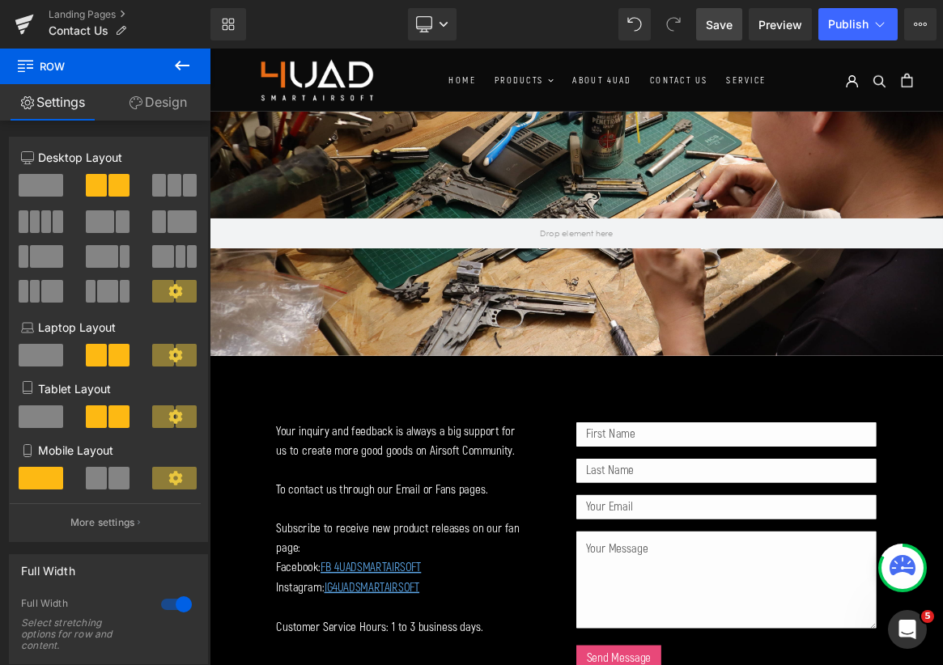
click at [226, 89] on div "HOME HOME PRODUCTS APPAREL AIRSOFT GUNS UPGRADE PARTS SMALL GADGETS CUSTOM FIXT…" at bounding box center [699, 91] width 979 height 84
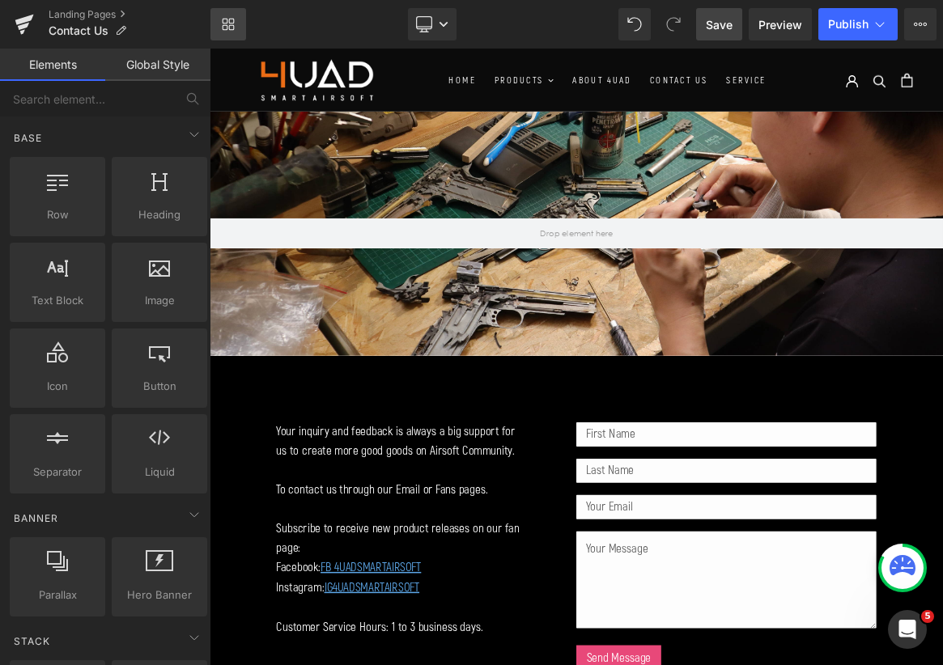
click at [231, 25] on icon at bounding box center [232, 28] width 6 height 6
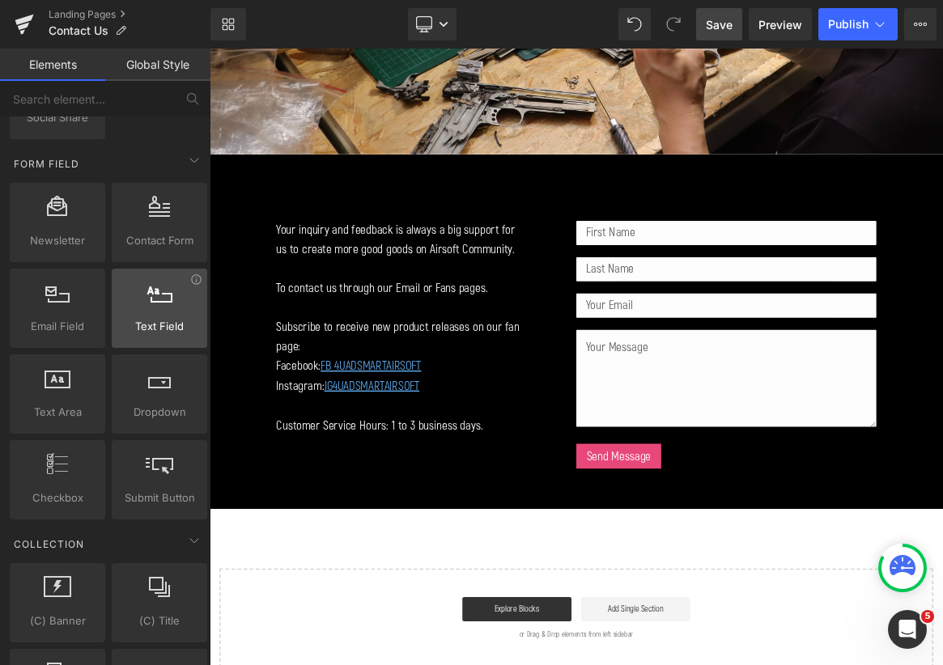
scroll to position [2320, 0]
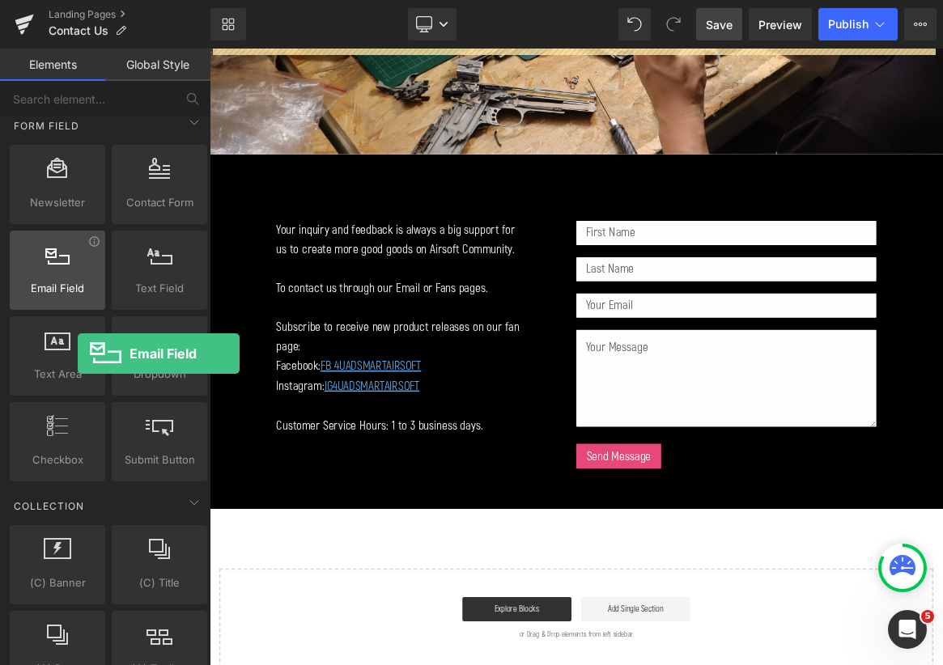
click at [78, 286] on span "Email Field" at bounding box center [58, 288] width 86 height 17
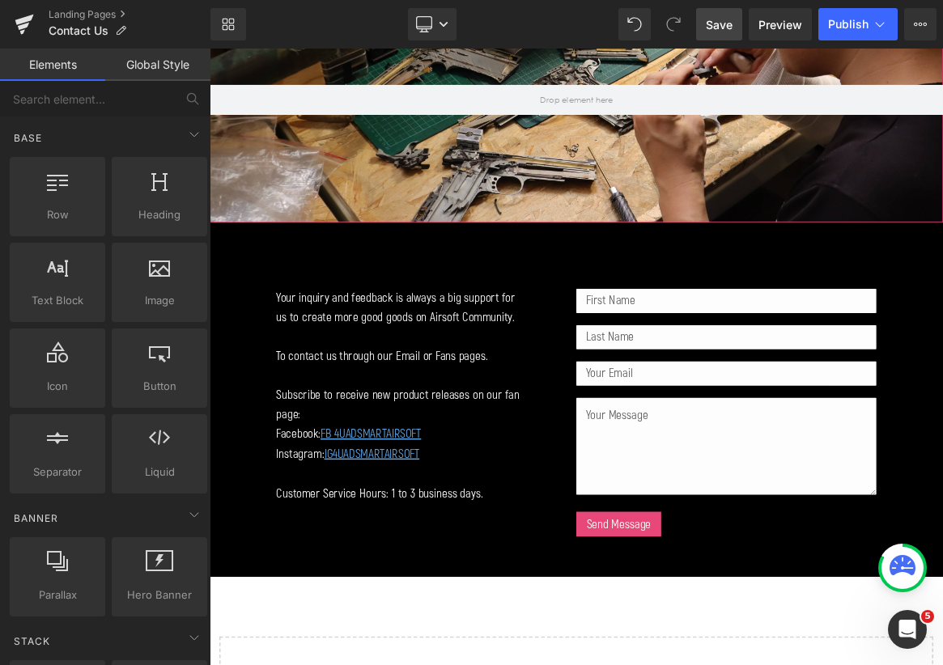
scroll to position [0, 0]
